Goal: Information Seeking & Learning: Find specific fact

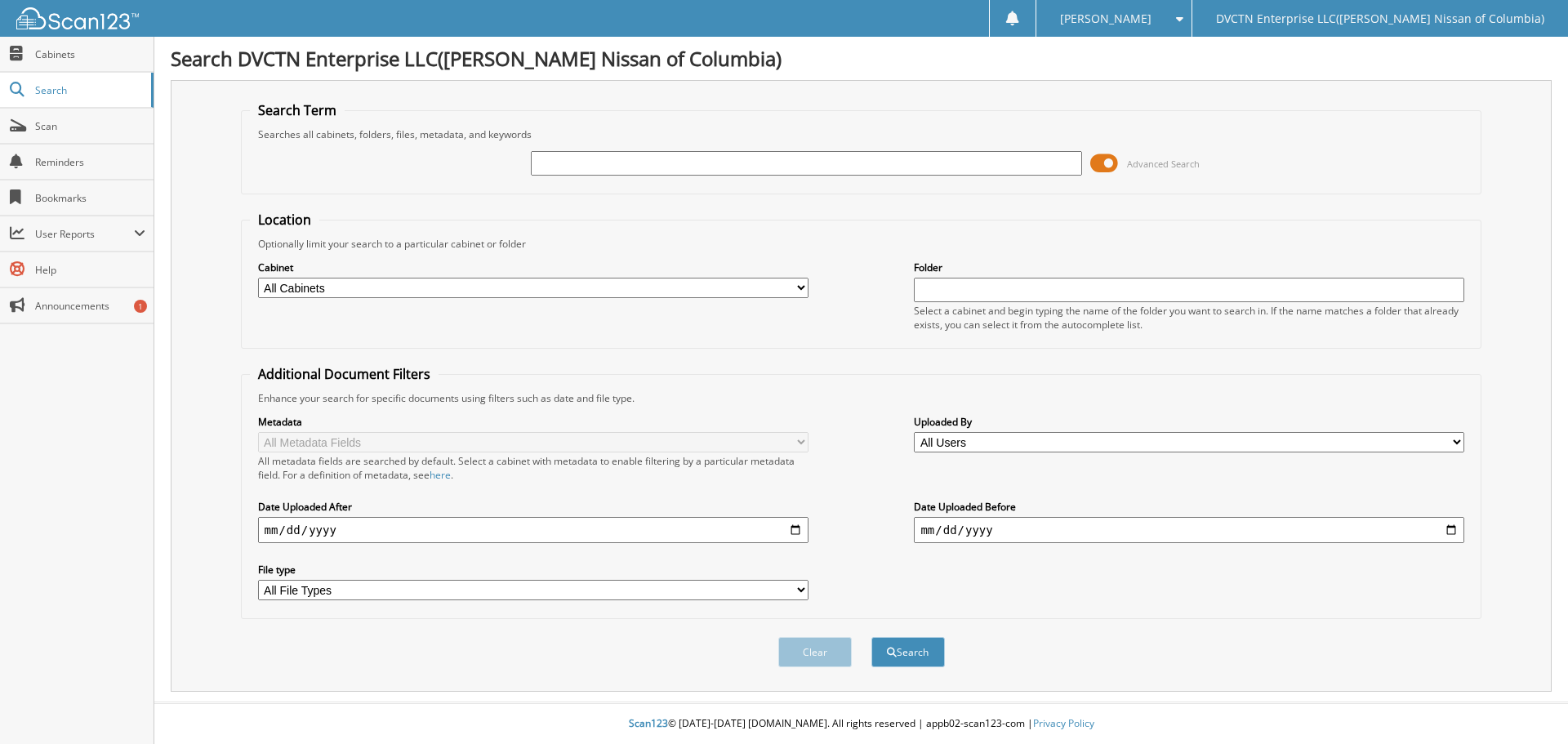
click at [569, 161] on input "text" at bounding box center [806, 163] width 550 height 24
type input "6001382"
click at [871, 637] on button "Search" at bounding box center [908, 652] width 73 height 30
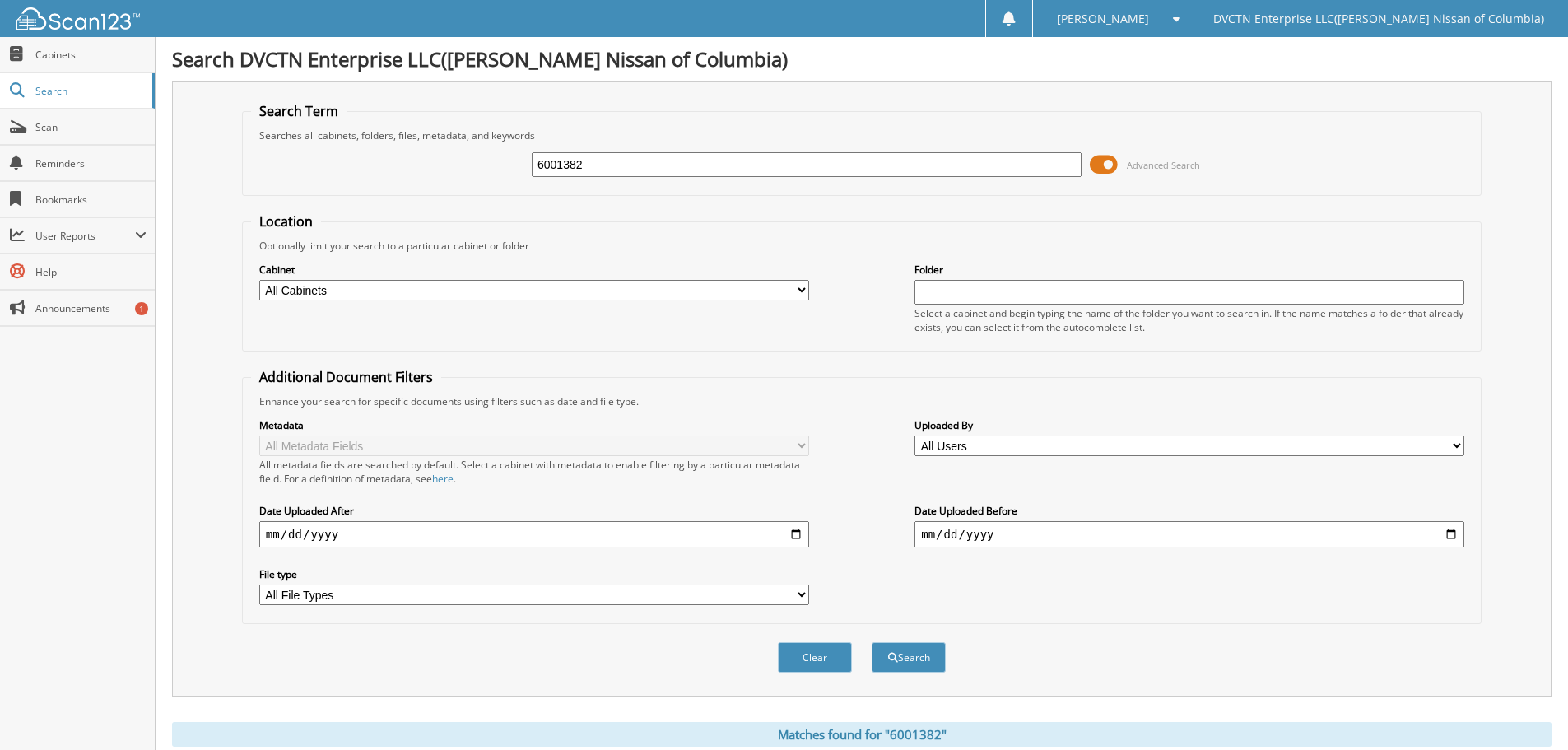
scroll to position [234, 0]
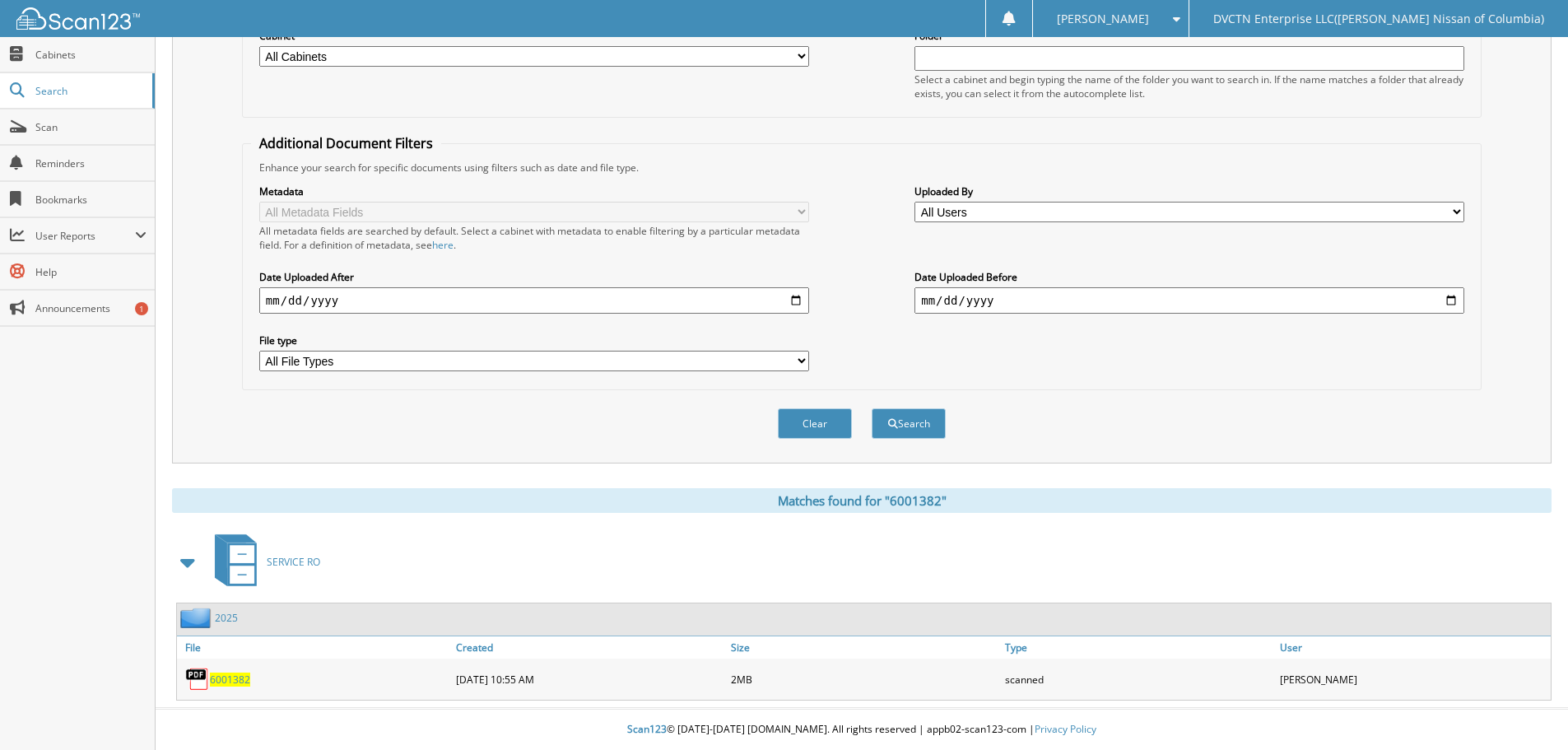
click at [222, 677] on span "6001382" at bounding box center [230, 680] width 41 height 14
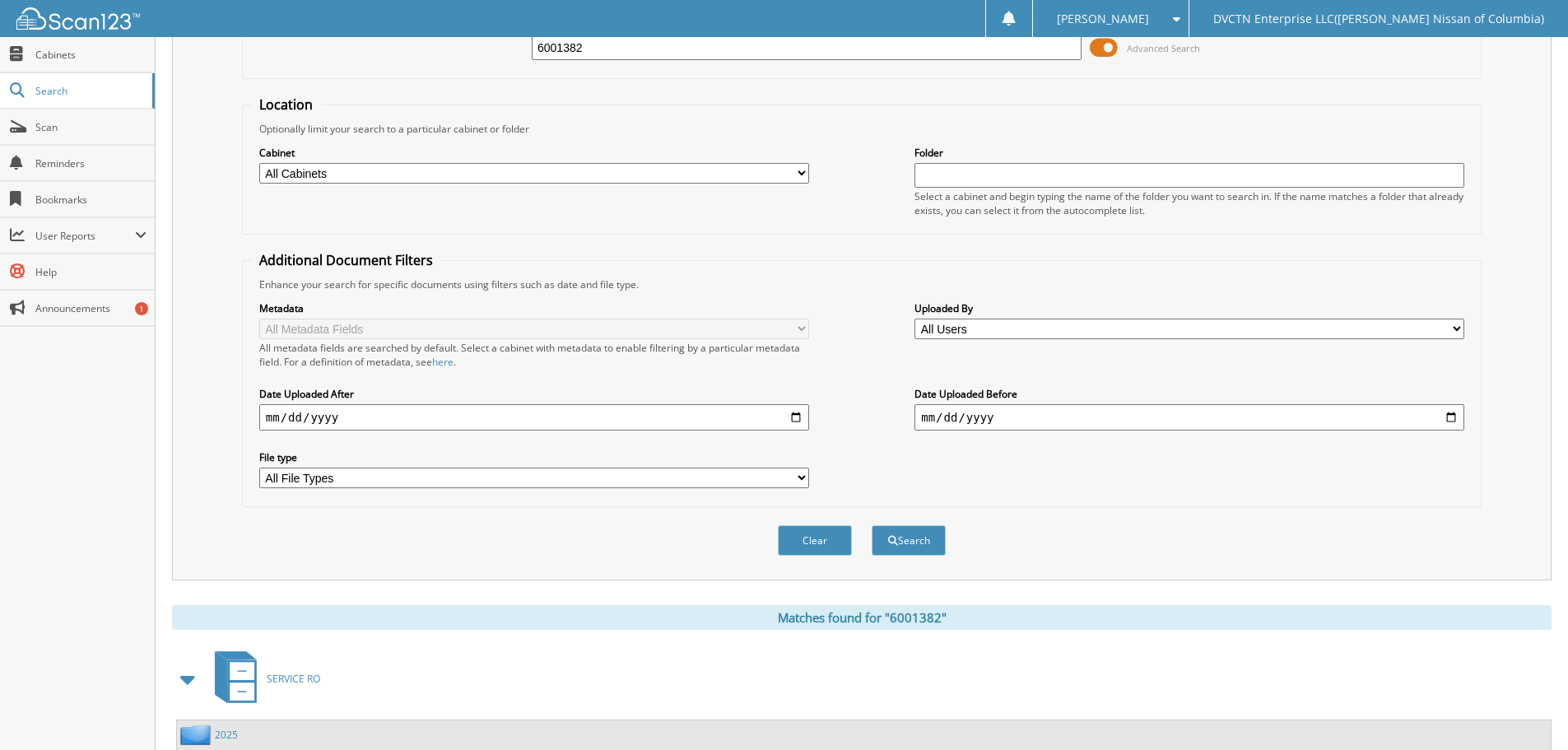
scroll to position [0, 0]
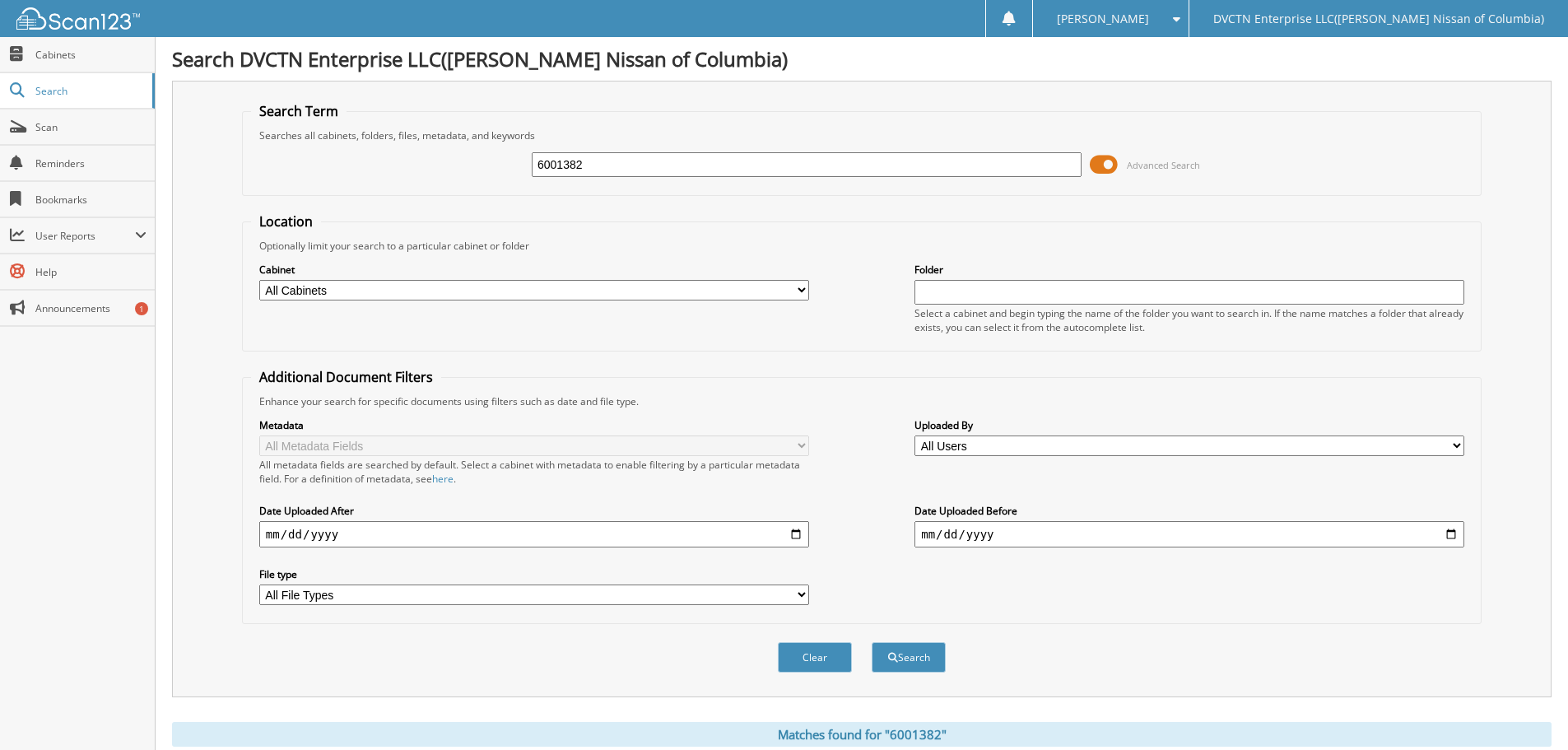
click at [601, 168] on input "6001382" at bounding box center [806, 164] width 549 height 24
type input "6000873"
click at [872, 642] on button "Search" at bounding box center [909, 657] width 74 height 31
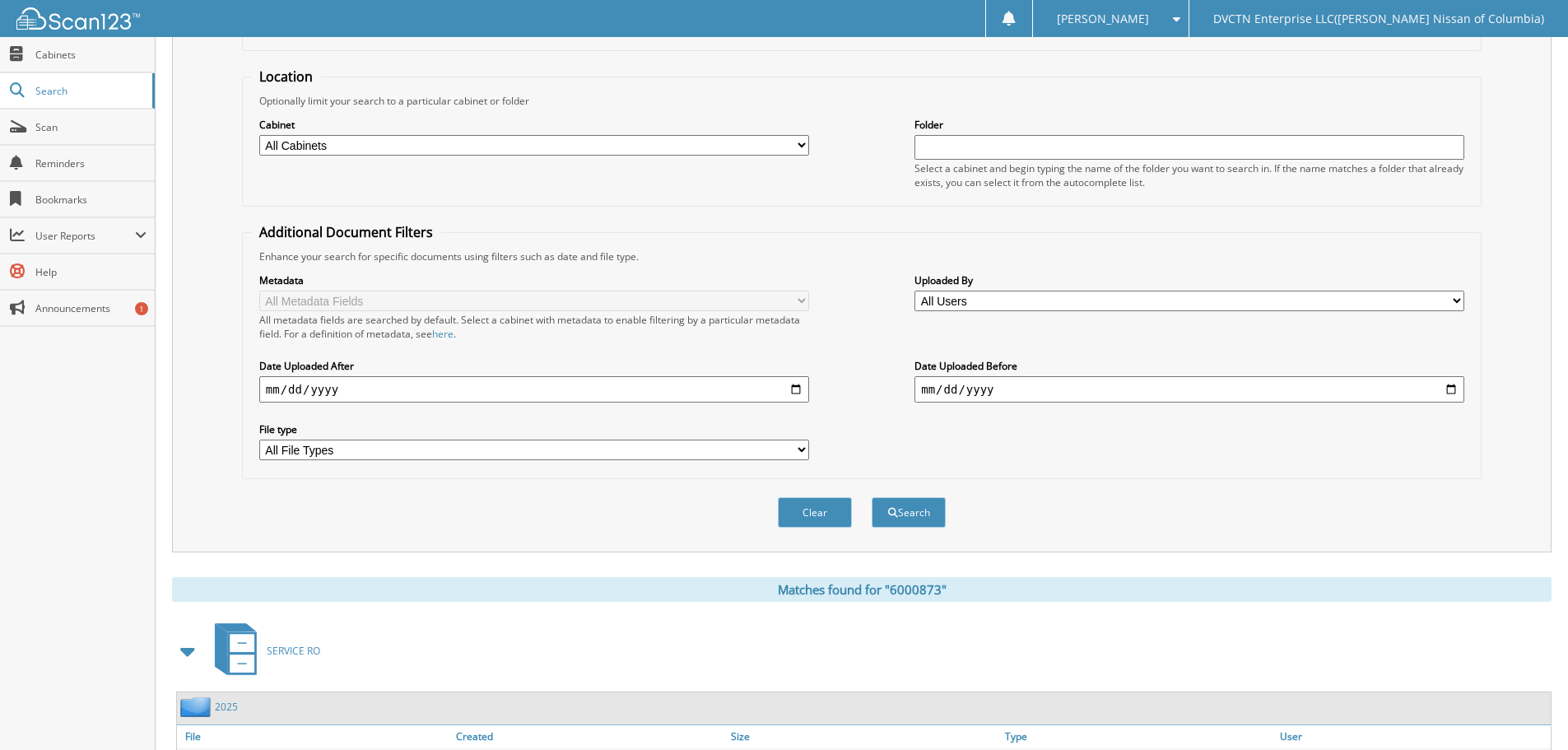
scroll to position [234, 0]
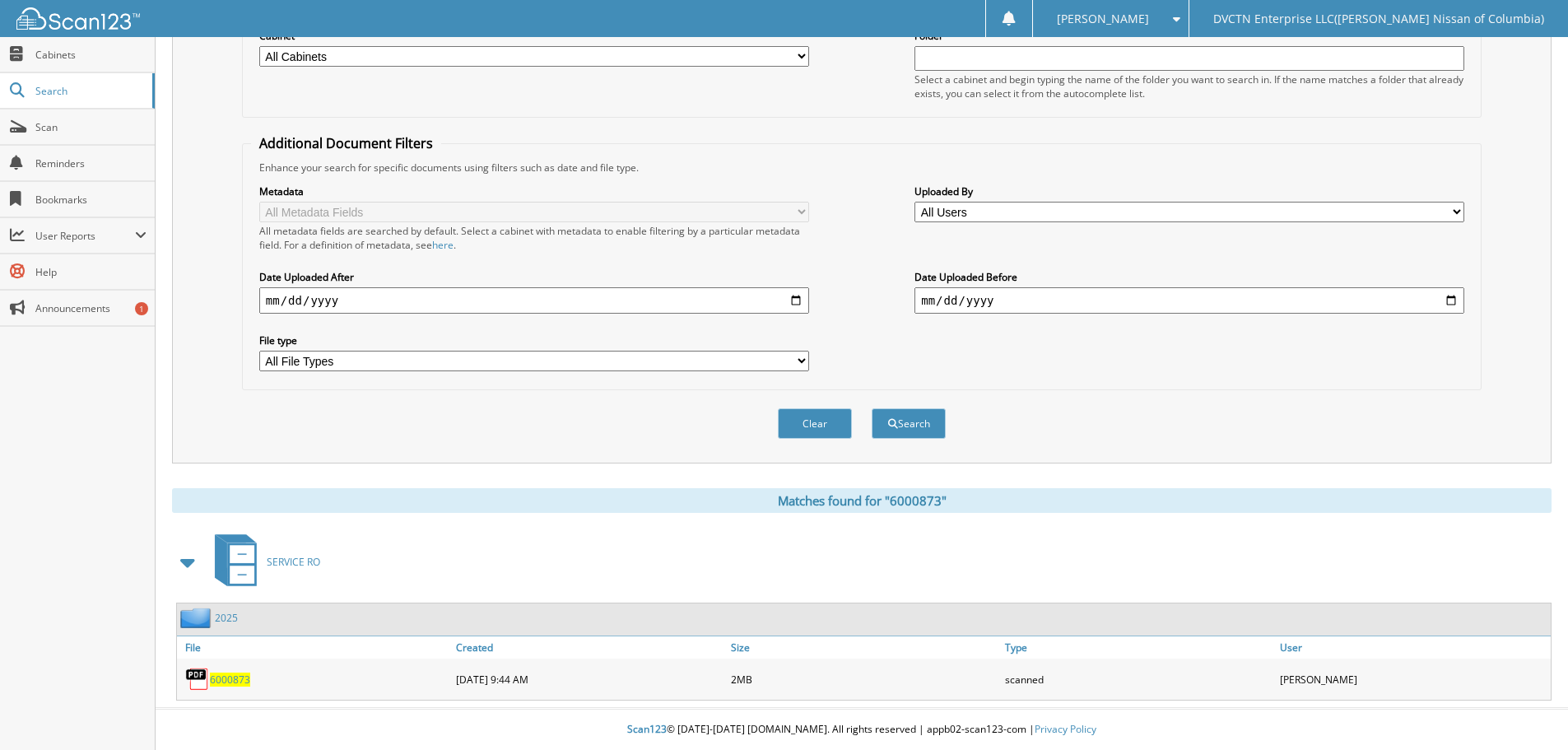
click at [237, 677] on span "6000873" at bounding box center [230, 680] width 41 height 14
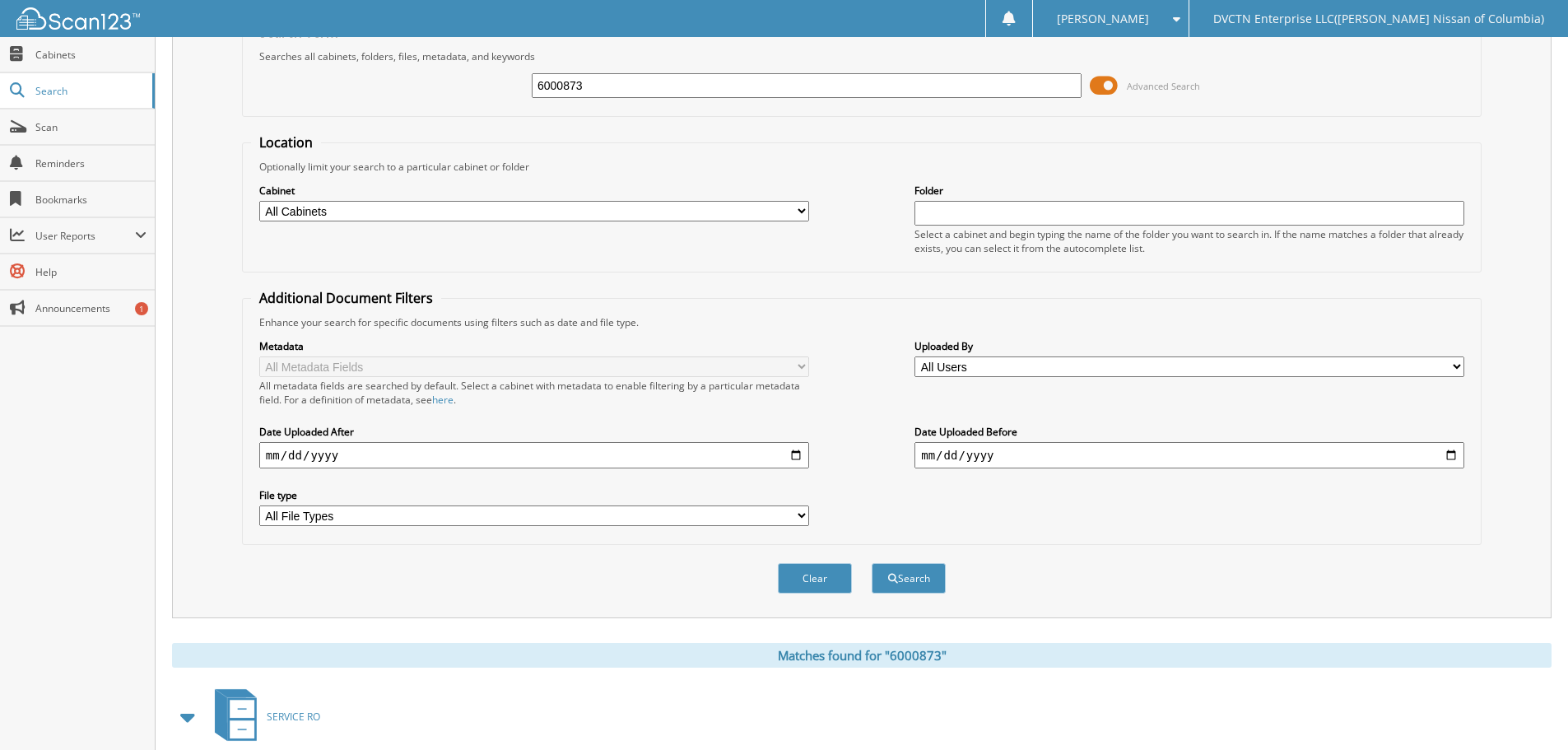
scroll to position [0, 0]
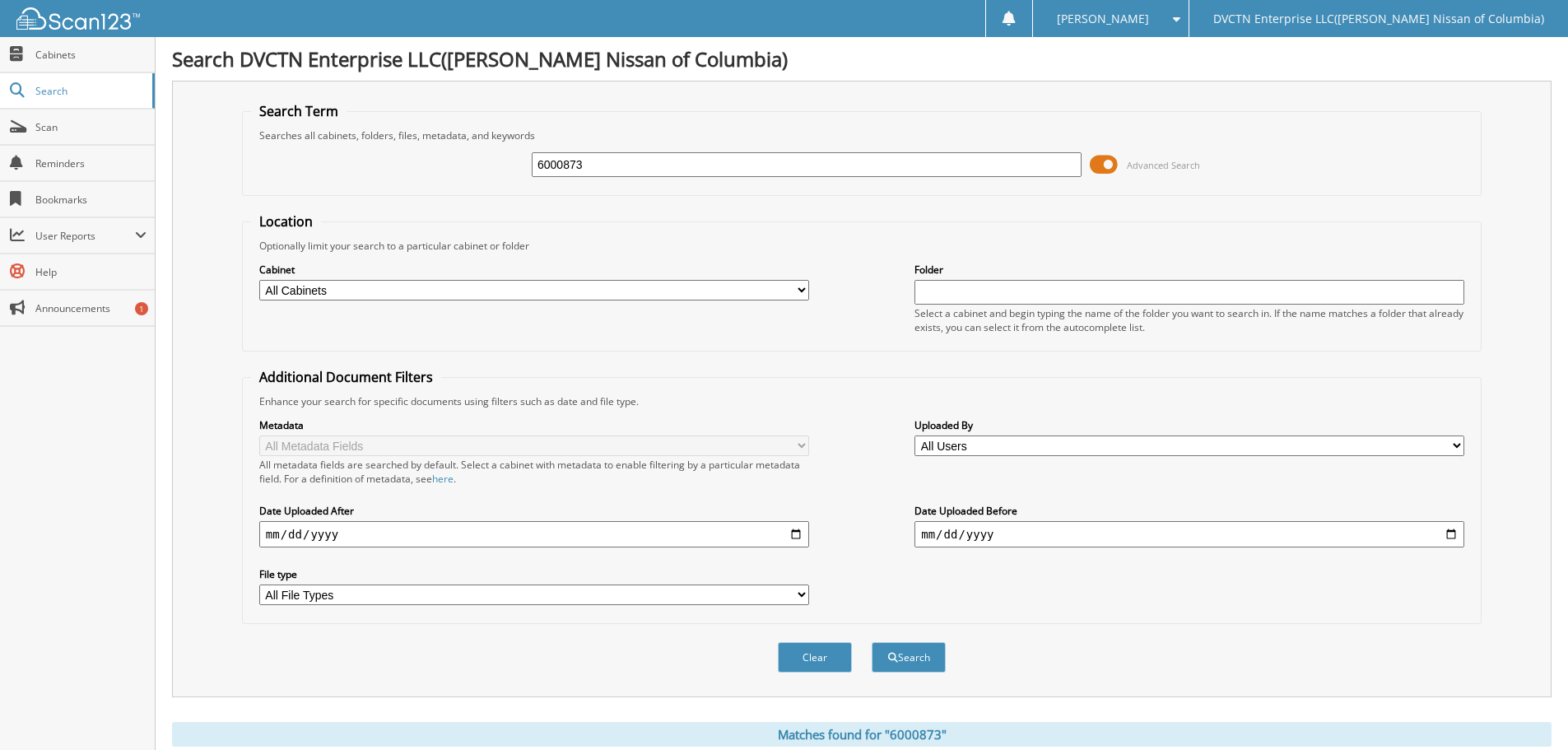
drag, startPoint x: 604, startPoint y: 163, endPoint x: 430, endPoint y: 194, distance: 176.7
click at [431, 194] on fieldset "Search Term Searches all cabinets, folders, files, metadata, and keywords 60008…" at bounding box center [862, 149] width 1239 height 94
type input "145635"
click at [872, 642] on button "Search" at bounding box center [909, 657] width 74 height 31
click at [767, 165] on input "145635" at bounding box center [806, 164] width 549 height 24
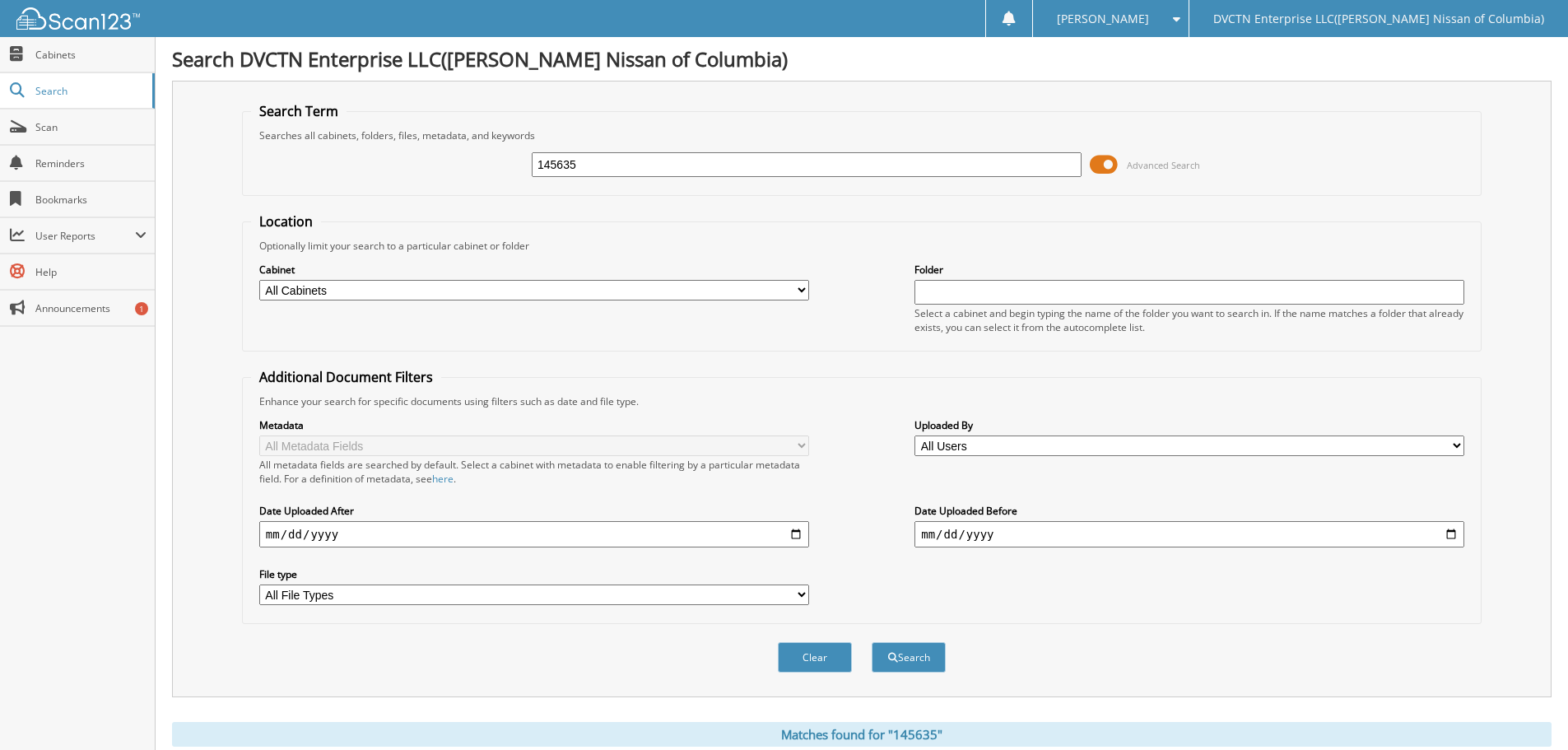
click at [872, 642] on button "Search" at bounding box center [909, 657] width 74 height 31
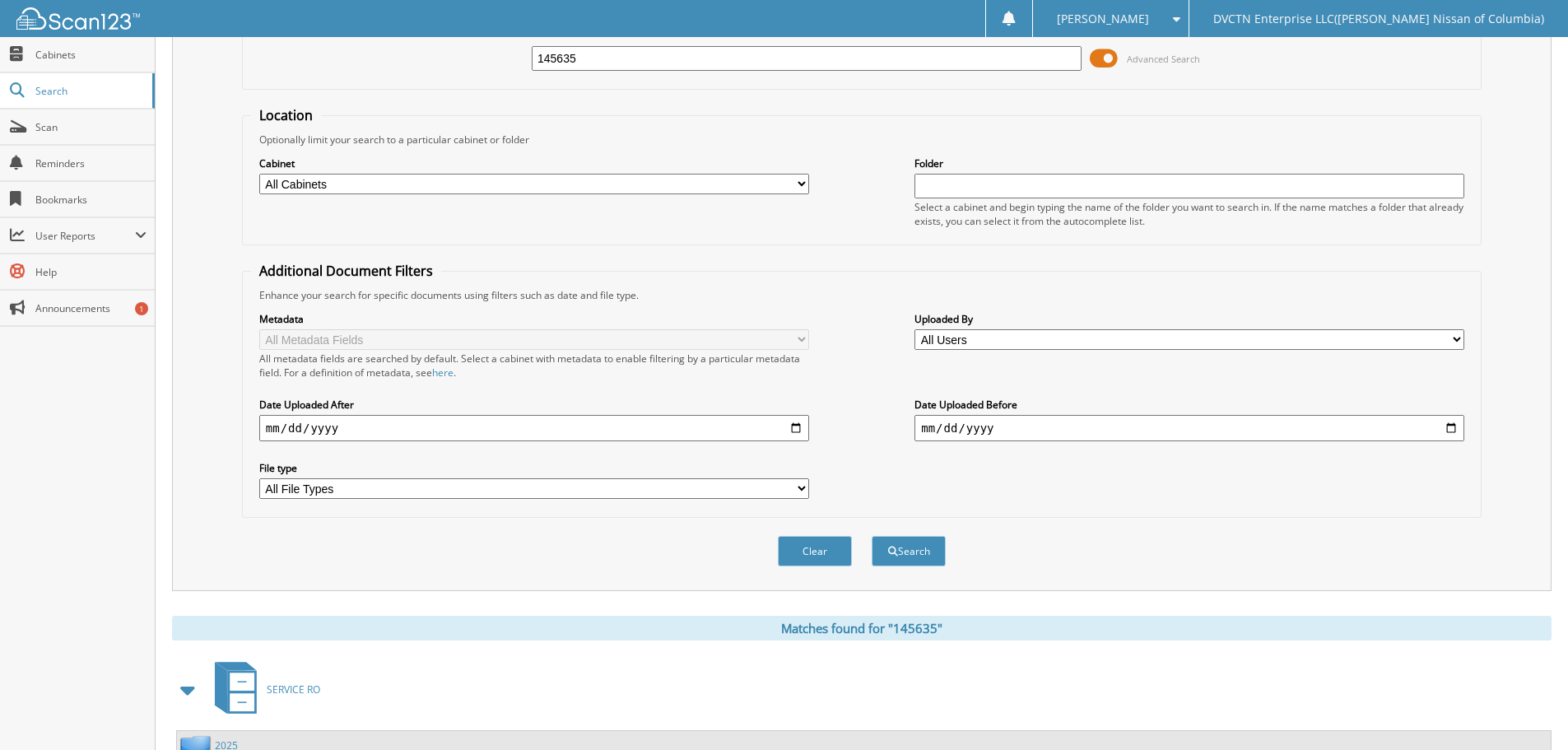
scroll to position [234, 0]
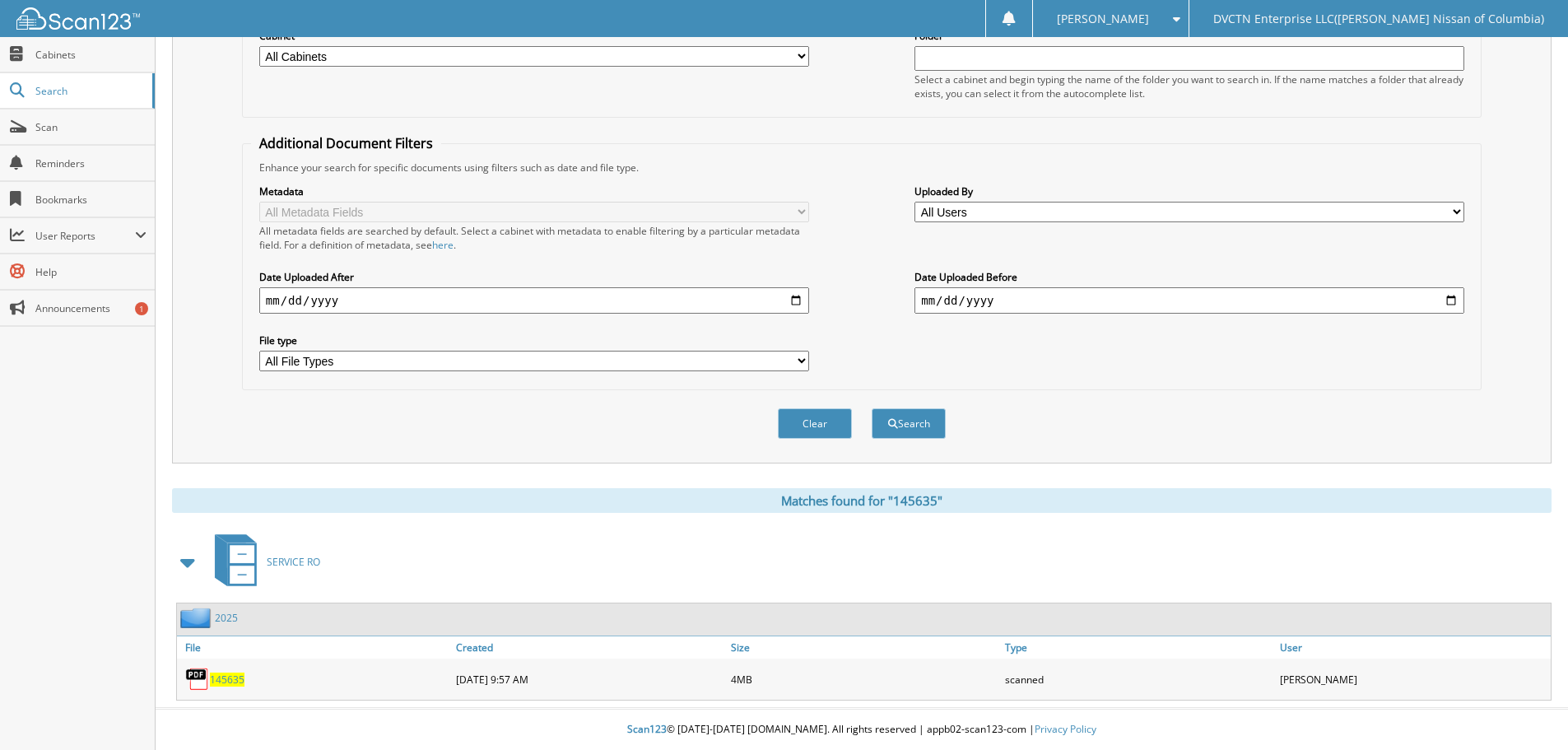
click at [229, 680] on span "145635" at bounding box center [227, 680] width 34 height 14
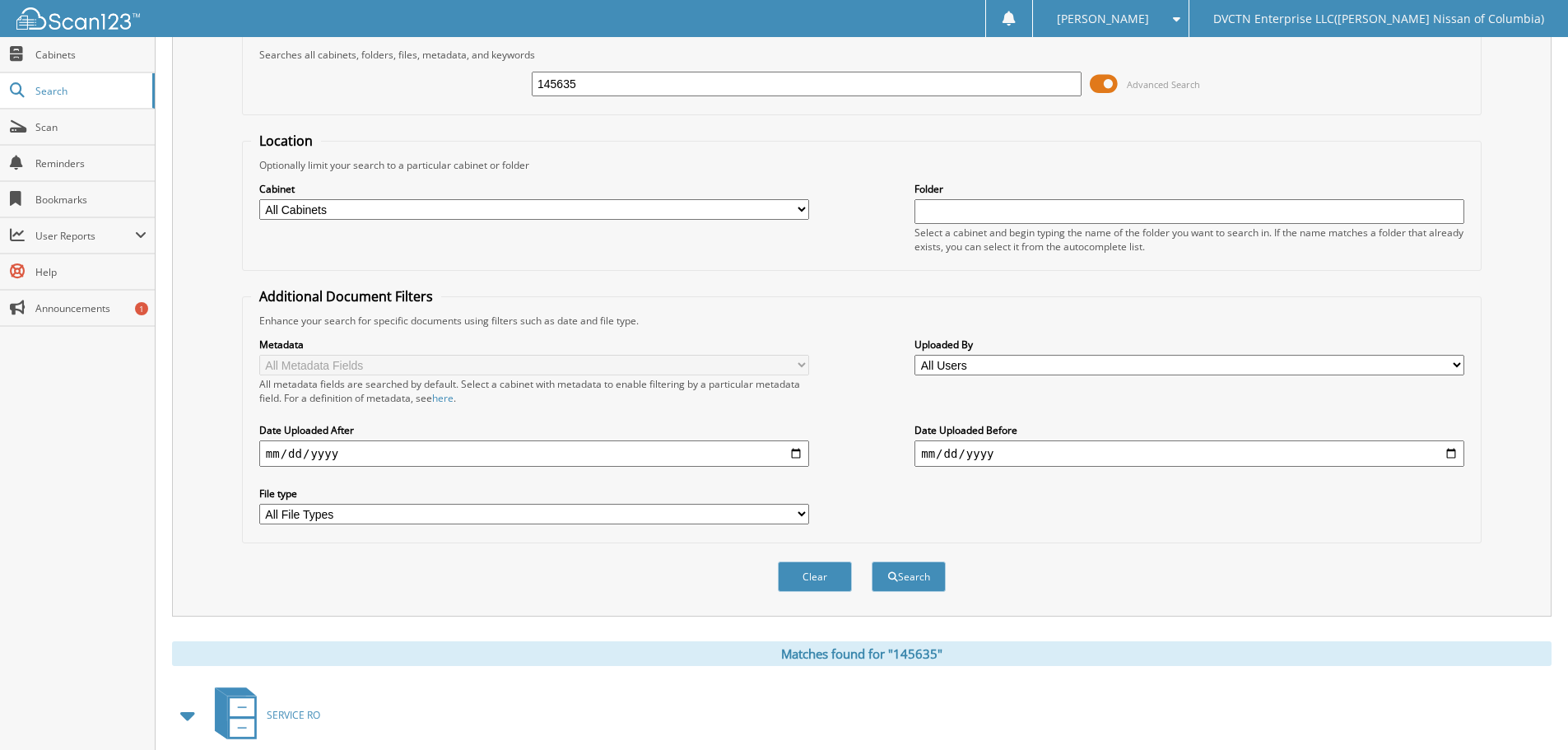
scroll to position [0, 0]
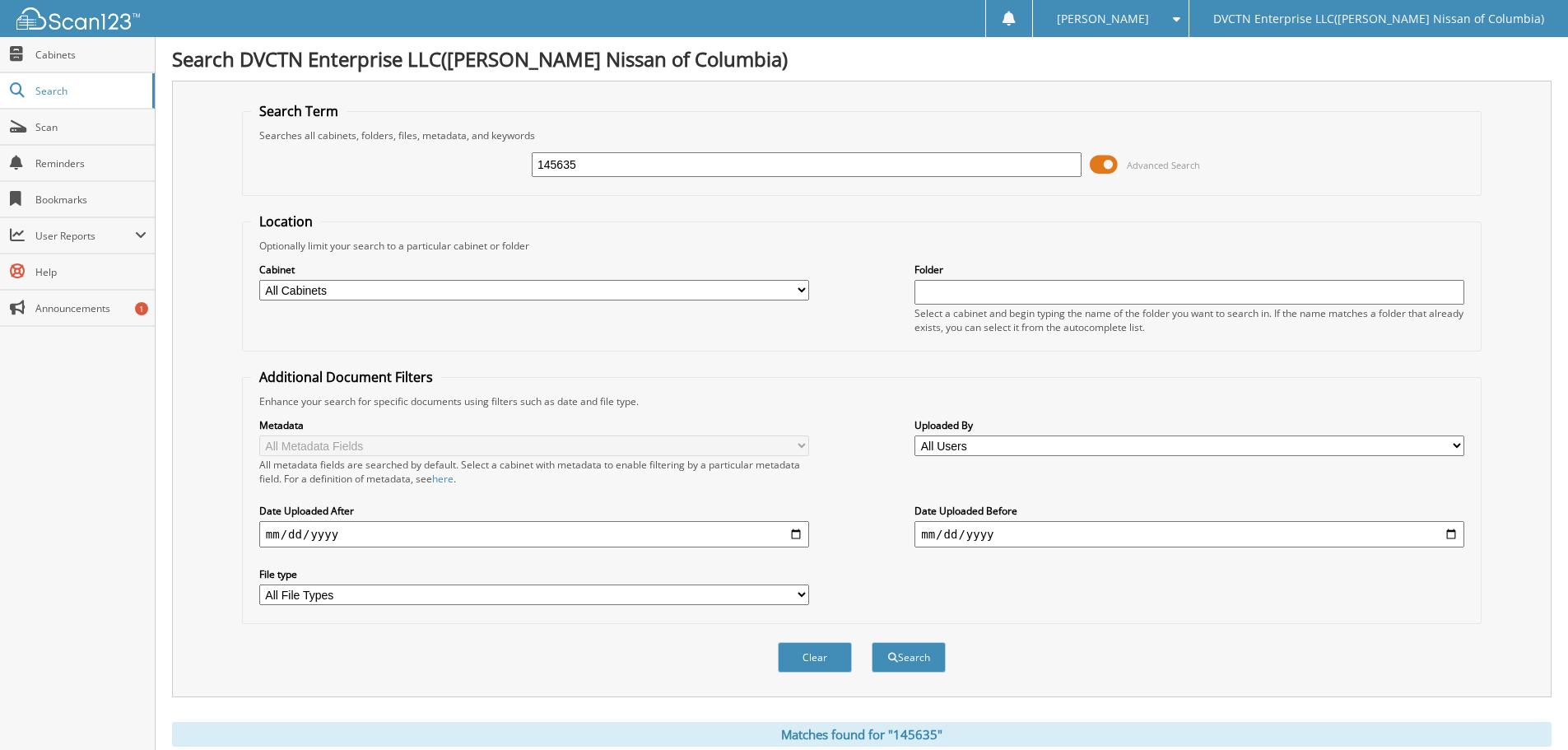
drag, startPoint x: 603, startPoint y: 164, endPoint x: 466, endPoint y: 183, distance: 138.3
click at [473, 183] on div "145635 Advanced Search" at bounding box center [862, 164] width 1221 height 44
type input "140768"
click at [872, 642] on button "Search" at bounding box center [909, 657] width 74 height 31
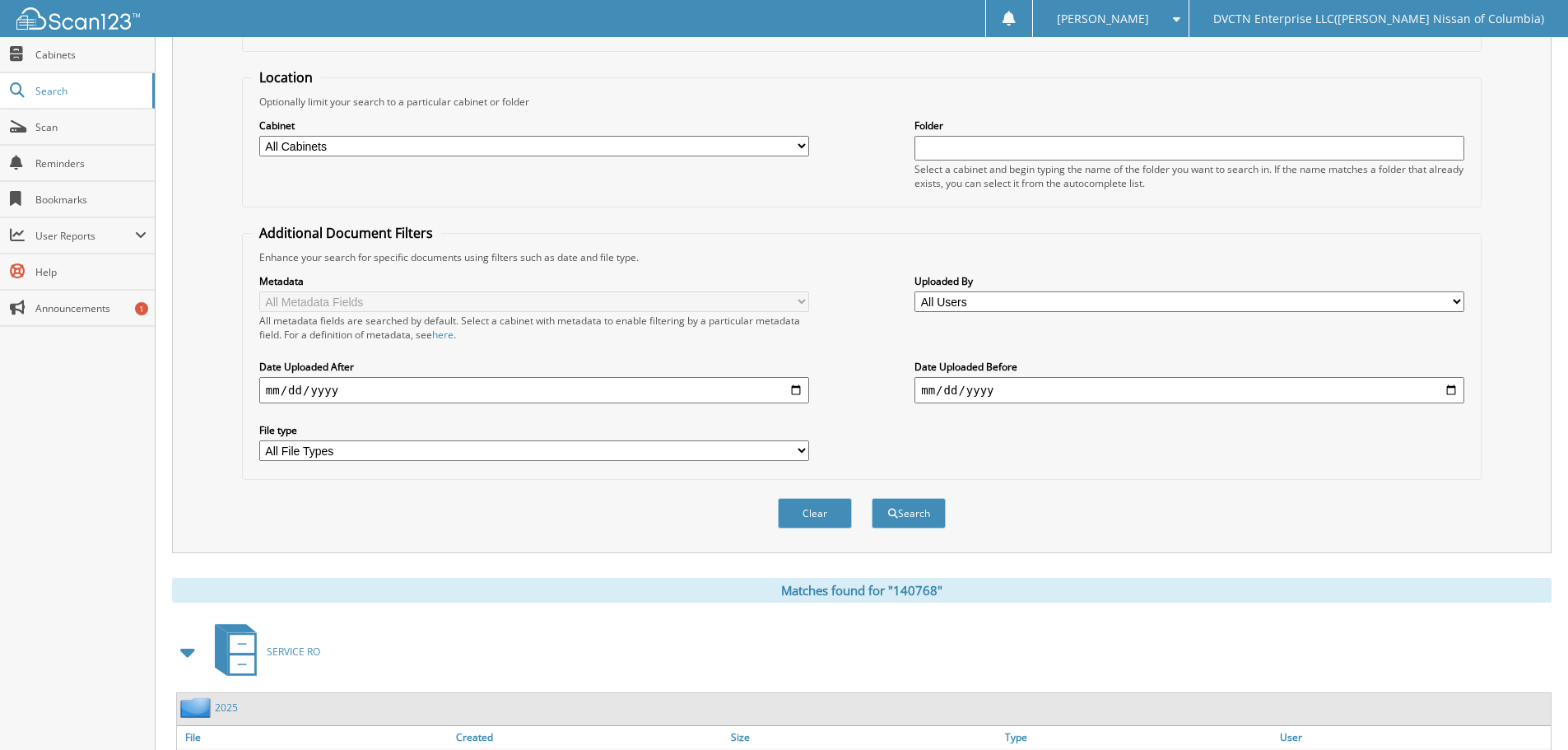
scroll to position [234, 0]
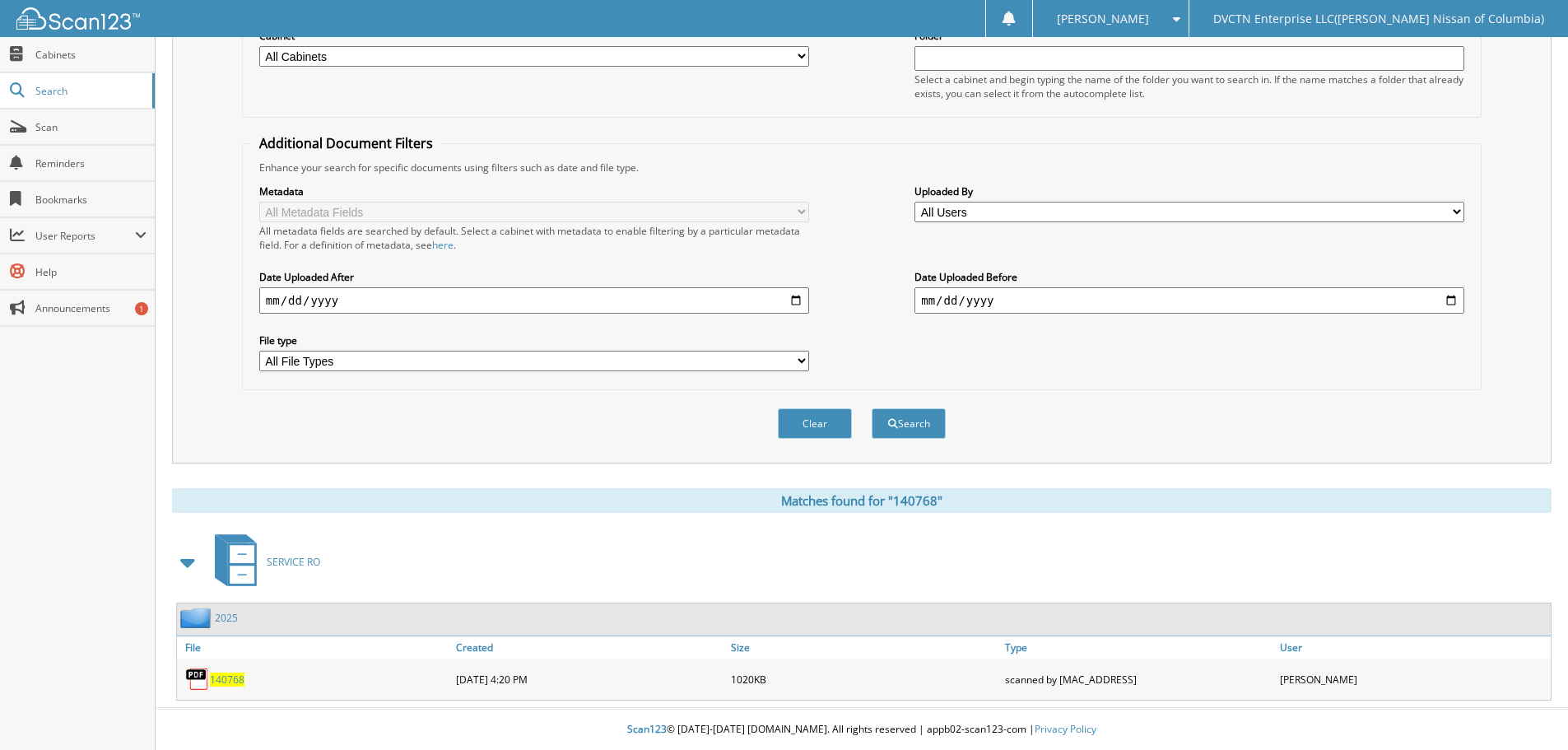
click at [235, 679] on span "140768" at bounding box center [227, 680] width 34 height 14
